Goal: Transaction & Acquisition: Purchase product/service

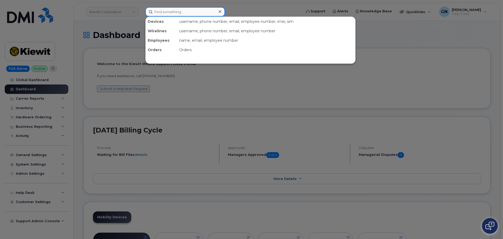
click at [190, 10] on input at bounding box center [185, 11] width 80 height 9
paste input "2195880104"
type input "2195880104"
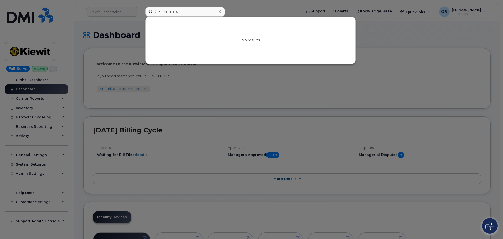
click at [218, 12] on icon at bounding box center [219, 11] width 3 height 4
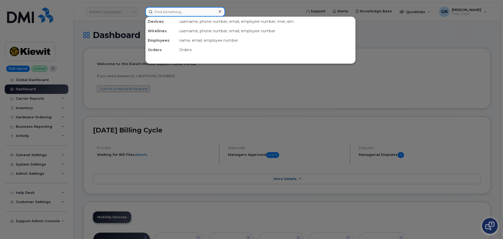
click at [177, 11] on input at bounding box center [185, 11] width 80 height 9
paste input "8325857590"
type input "8325857590"
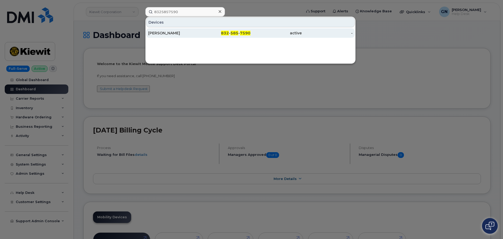
click at [194, 31] on div "ESAUL TORRES" at bounding box center [173, 32] width 51 height 5
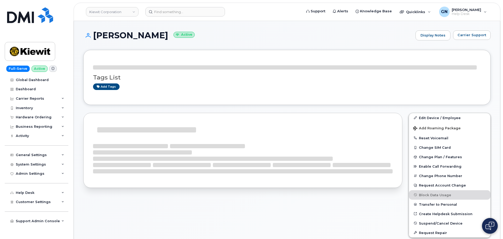
click at [110, 35] on h1 "ESAUL TORRES Active" at bounding box center [247, 35] width 329 height 9
drag, startPoint x: 110, startPoint y: 35, endPoint x: 133, endPoint y: 38, distance: 23.7
click at [133, 38] on h1 "ESAUL TORRES Active" at bounding box center [247, 35] width 329 height 9
copy h1 "ESAUL TORRES"
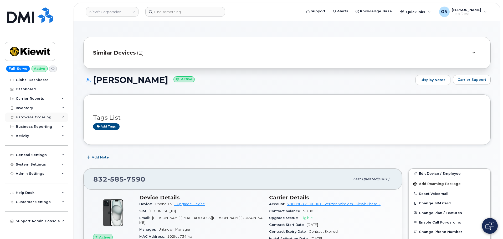
click at [37, 117] on div "Hardware Ordering" at bounding box center [34, 117] width 36 height 4
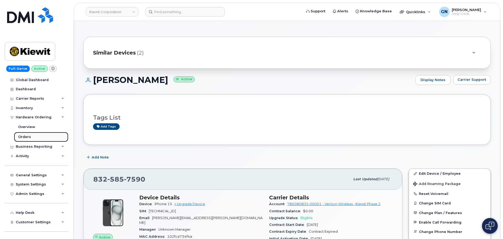
click at [33, 138] on link "Orders" at bounding box center [41, 137] width 54 height 10
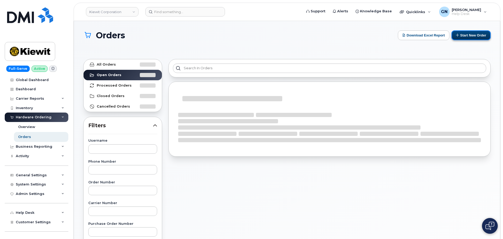
click at [470, 38] on button "Start New Order" at bounding box center [470, 35] width 39 height 10
